Goal: Transaction & Acquisition: Subscribe to service/newsletter

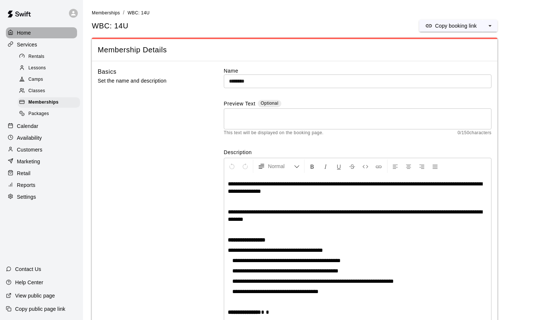
click at [24, 33] on p "Home" at bounding box center [24, 32] width 14 height 7
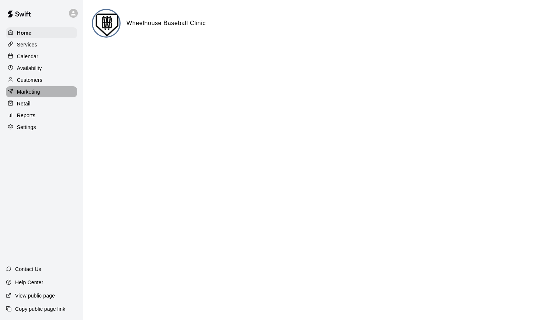
click at [28, 87] on div "Marketing" at bounding box center [41, 91] width 71 height 11
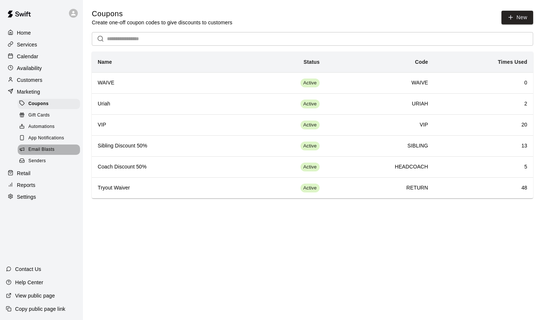
click at [43, 149] on span "Email Blasts" at bounding box center [41, 149] width 26 height 7
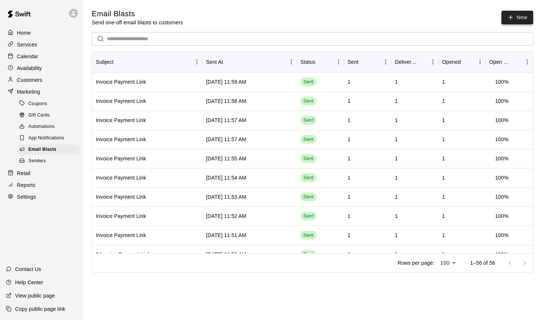
click at [488, 23] on link "New" at bounding box center [517, 18] width 32 height 14
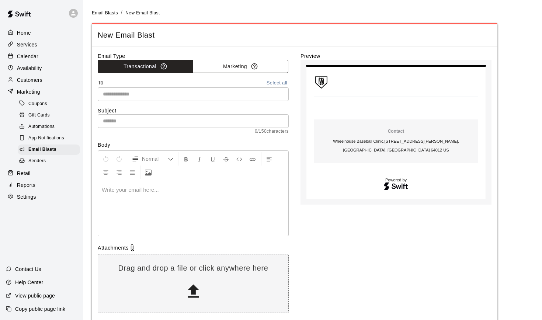
click at [241, 67] on button "Marketing" at bounding box center [240, 67] width 95 height 14
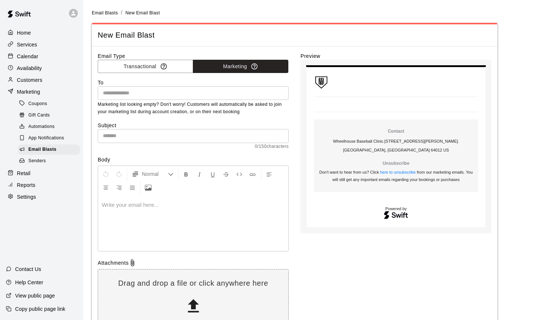
click at [205, 100] on div "To ​ Marketing list looking empty? Don't worry! Customers will automatically be…" at bounding box center [193, 97] width 191 height 37
click at [201, 93] on input "text" at bounding box center [192, 92] width 185 height 9
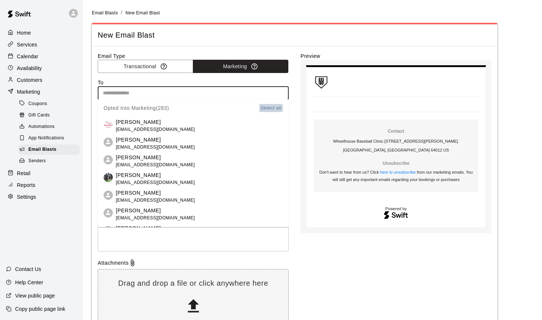
click at [270, 106] on button "Select all" at bounding box center [271, 108] width 24 height 8
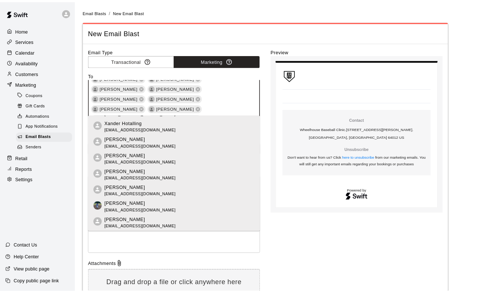
scroll to position [1190, 0]
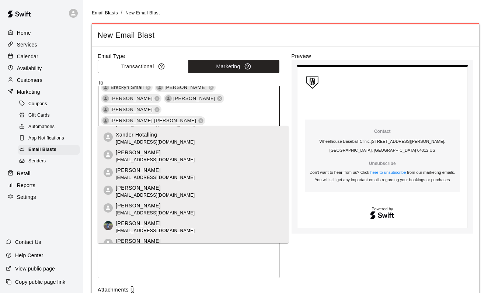
click at [121, 268] on div at bounding box center [188, 249] width 181 height 55
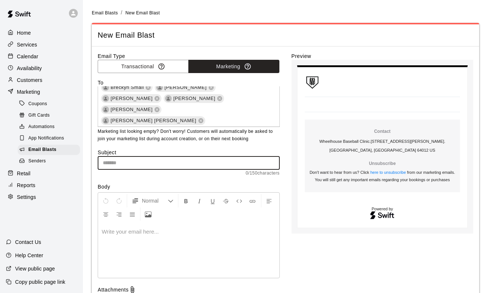
click at [112, 162] on input "text" at bounding box center [189, 163] width 182 height 14
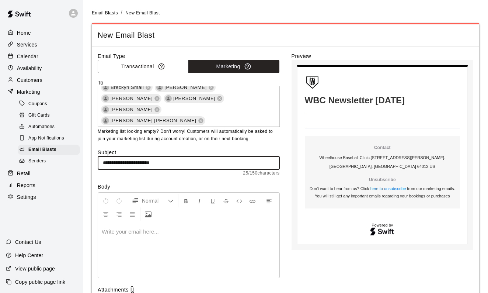
type input "**********"
click at [133, 289] on icon at bounding box center [132, 289] width 3 height 7
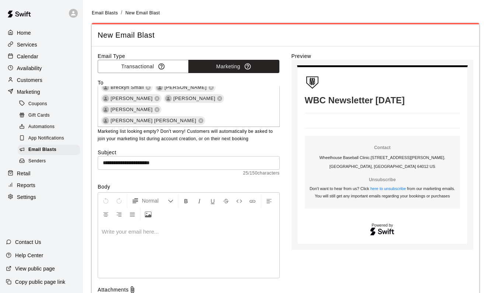
click at [133, 287] on icon at bounding box center [132, 289] width 7 height 7
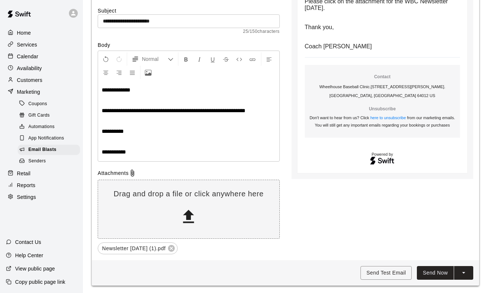
scroll to position [141, 0]
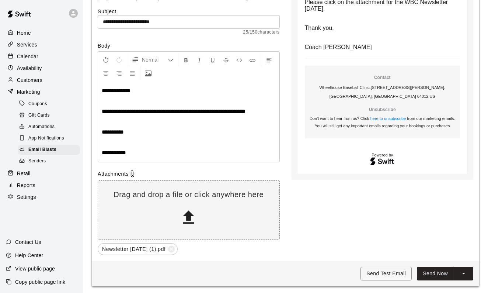
click at [153, 248] on span "Newsletter [DATE] (1).pdf" at bounding box center [133, 248] width 71 height 7
click at [368, 272] on button "Send Test Email" at bounding box center [385, 273] width 51 height 14
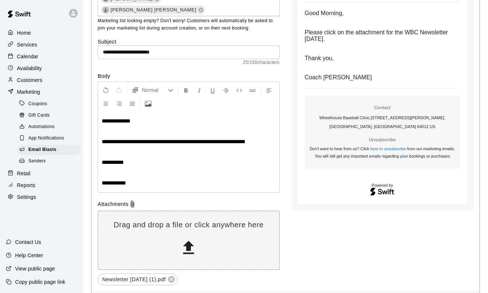
scroll to position [75, 0]
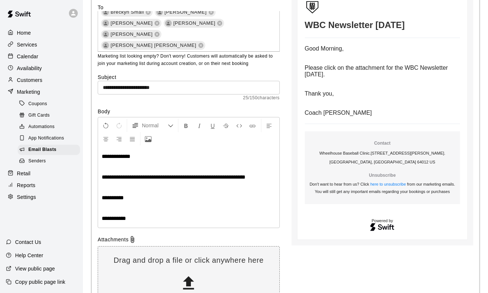
click at [344, 110] on p "Coach [PERSON_NAME]" at bounding box center [383, 112] width 156 height 7
click at [336, 112] on span "Coach [PERSON_NAME]" at bounding box center [338, 112] width 67 height 6
click at [137, 218] on p "**********" at bounding box center [189, 217] width 174 height 7
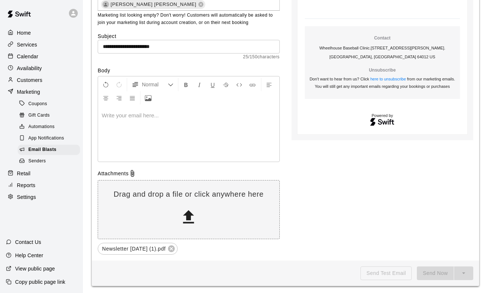
scroll to position [116, 0]
click at [390, 270] on div "Send Test Email Send Now" at bounding box center [416, 273] width 113 height 14
click at [175, 247] on icon at bounding box center [171, 249] width 8 height 8
click at [434, 275] on div "Send Now" at bounding box center [445, 273] width 56 height 14
click at [136, 118] on p at bounding box center [189, 115] width 174 height 7
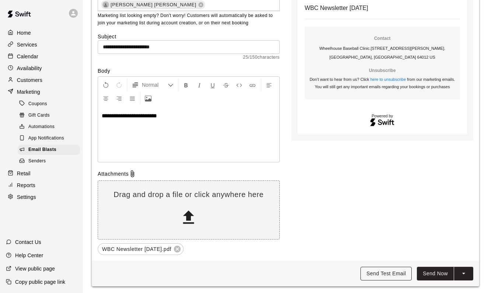
click at [390, 271] on button "Send Test Email" at bounding box center [385, 273] width 51 height 14
click at [437, 271] on button "Send Now" at bounding box center [435, 273] width 37 height 14
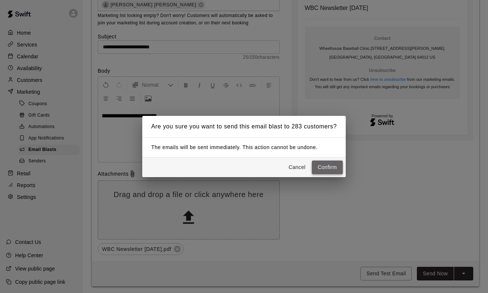
click at [329, 169] on button "Confirm" at bounding box center [327, 167] width 31 height 14
